Goal: Navigation & Orientation: Find specific page/section

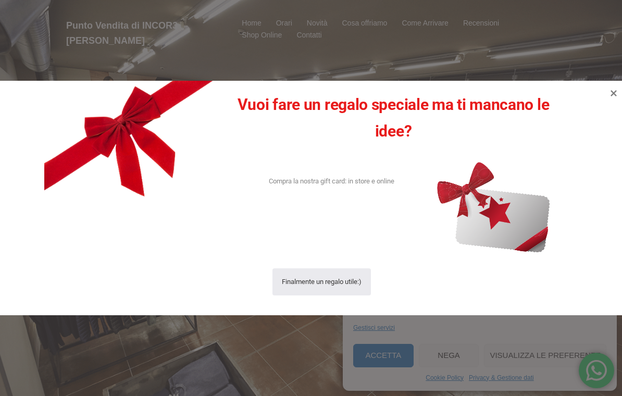
click at [612, 95] on icon at bounding box center [614, 93] width 6 height 6
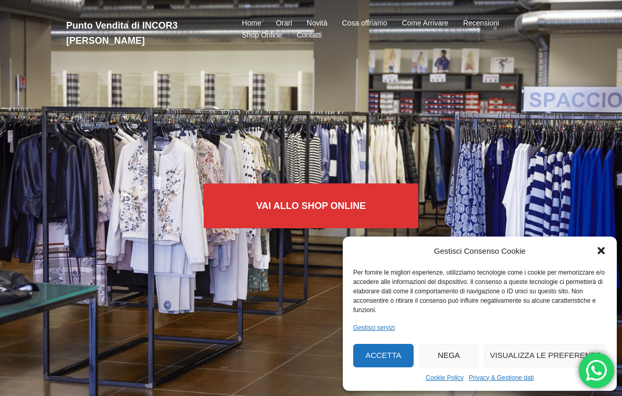
click at [456, 351] on button "Nega" at bounding box center [449, 355] width 60 height 23
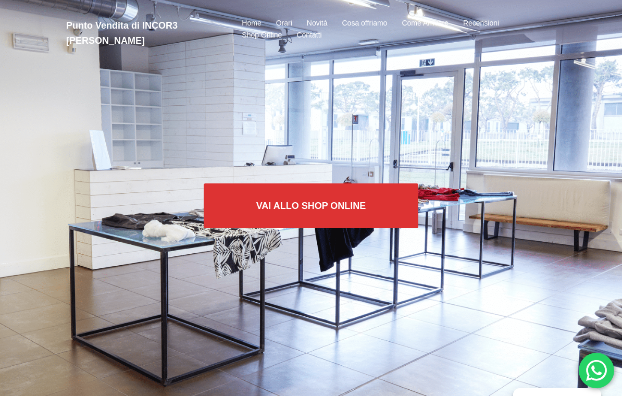
click at [233, 58] on link "Shop Online" at bounding box center [235, 50] width 94 height 16
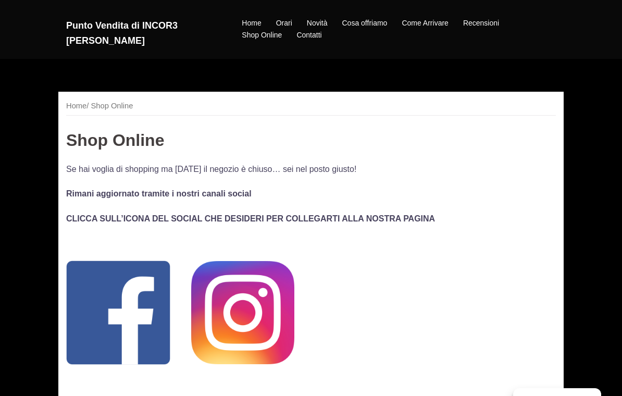
click at [247, 58] on link "Shop Online" at bounding box center [235, 50] width 94 height 16
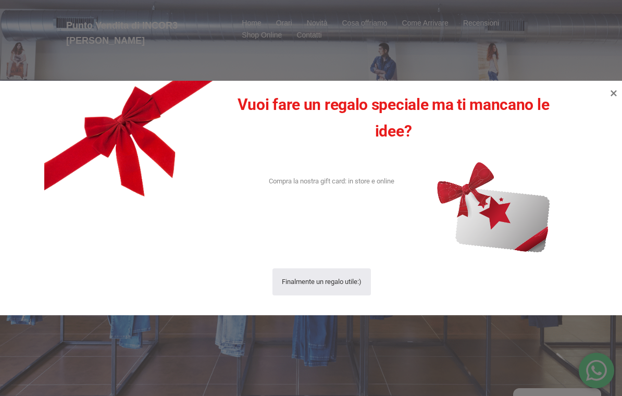
click at [618, 92] on icon at bounding box center [614, 93] width 13 height 13
